Goal: Task Accomplishment & Management: Manage account settings

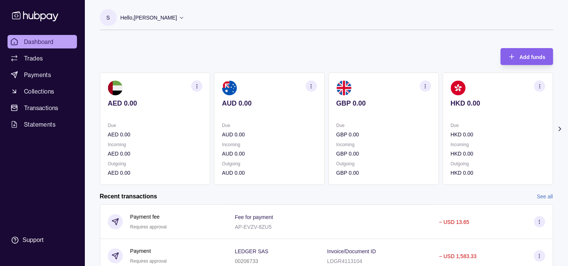
click at [558, 125] on icon at bounding box center [559, 129] width 8 height 8
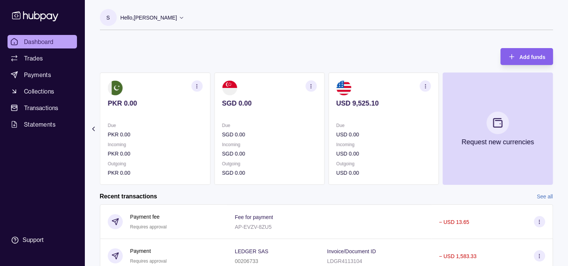
click at [558, 125] on section "Add funds AED 0.00 Due AED 0.00 Incoming AED 0.00 Outgoing AED 0.00 AUD 0.00 Du…" at bounding box center [326, 246] width 483 height 411
click at [184, 16] on icon at bounding box center [182, 18] width 6 height 6
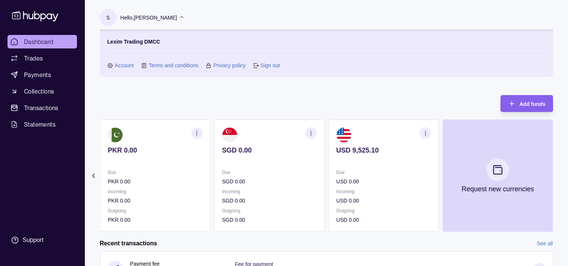
click at [272, 69] on link "Sign out" at bounding box center [269, 65] width 19 height 8
